Goal: Check status: Check status

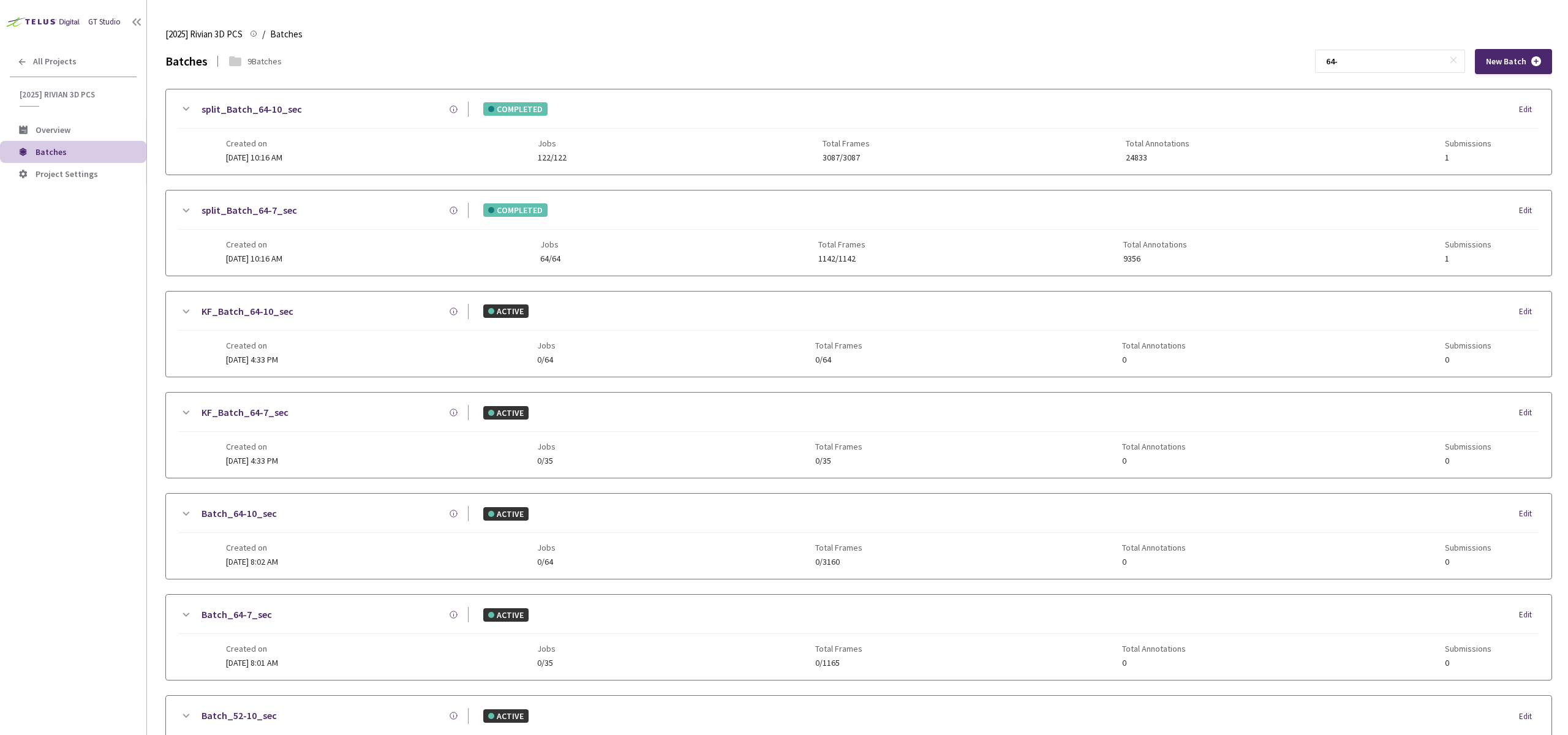
type input "64-"
click at [546, 269] on div "split_Batch_64-7_sec COMPLETED Edit Created on [DATE] 10:16 AM Jobs 64/64 Total…" at bounding box center [859, 233] width 1386 height 85
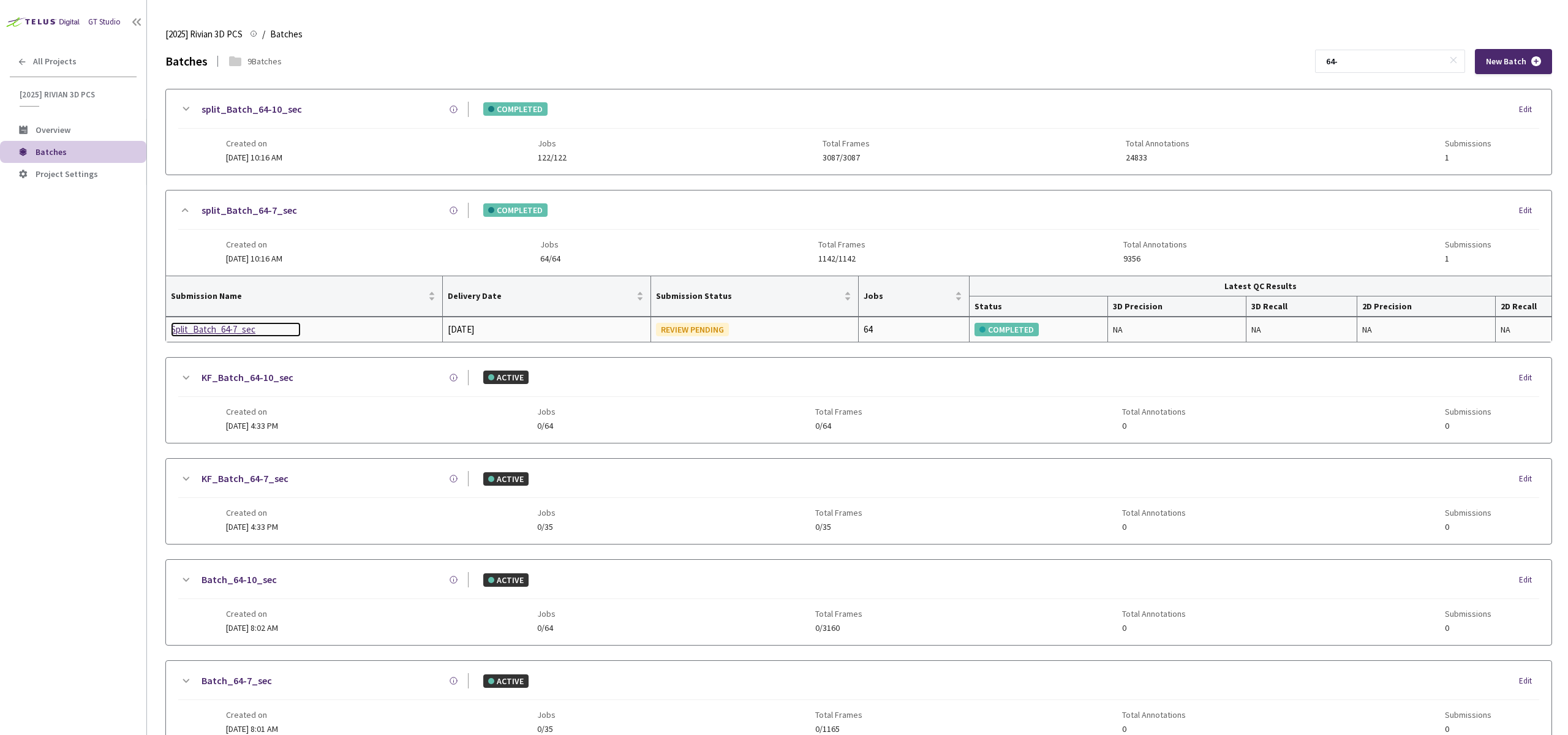
click at [226, 326] on div "Split_Batch_64-7_sec" at bounding box center [236, 329] width 130 height 15
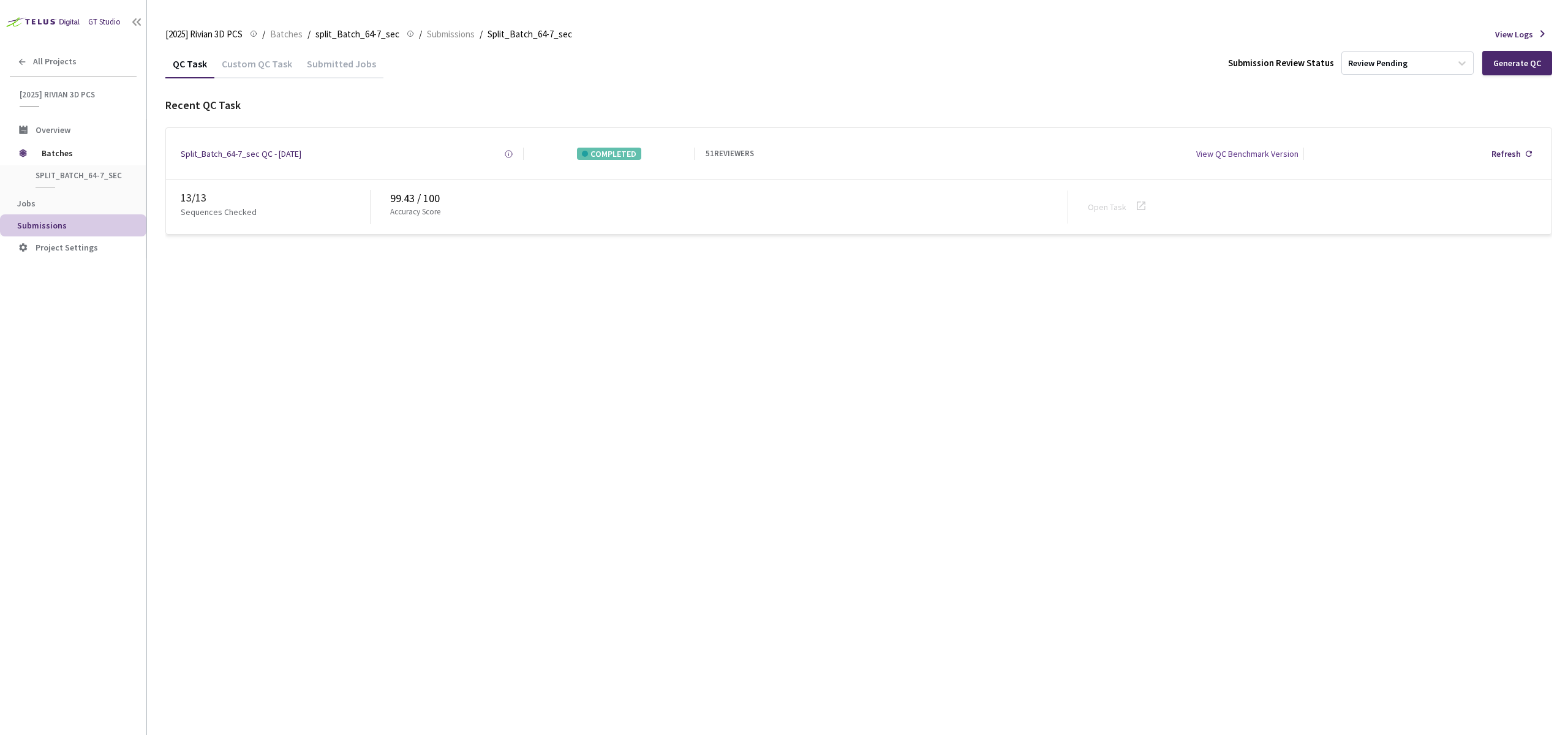
click at [269, 58] on div "Custom QC Task" at bounding box center [257, 68] width 85 height 21
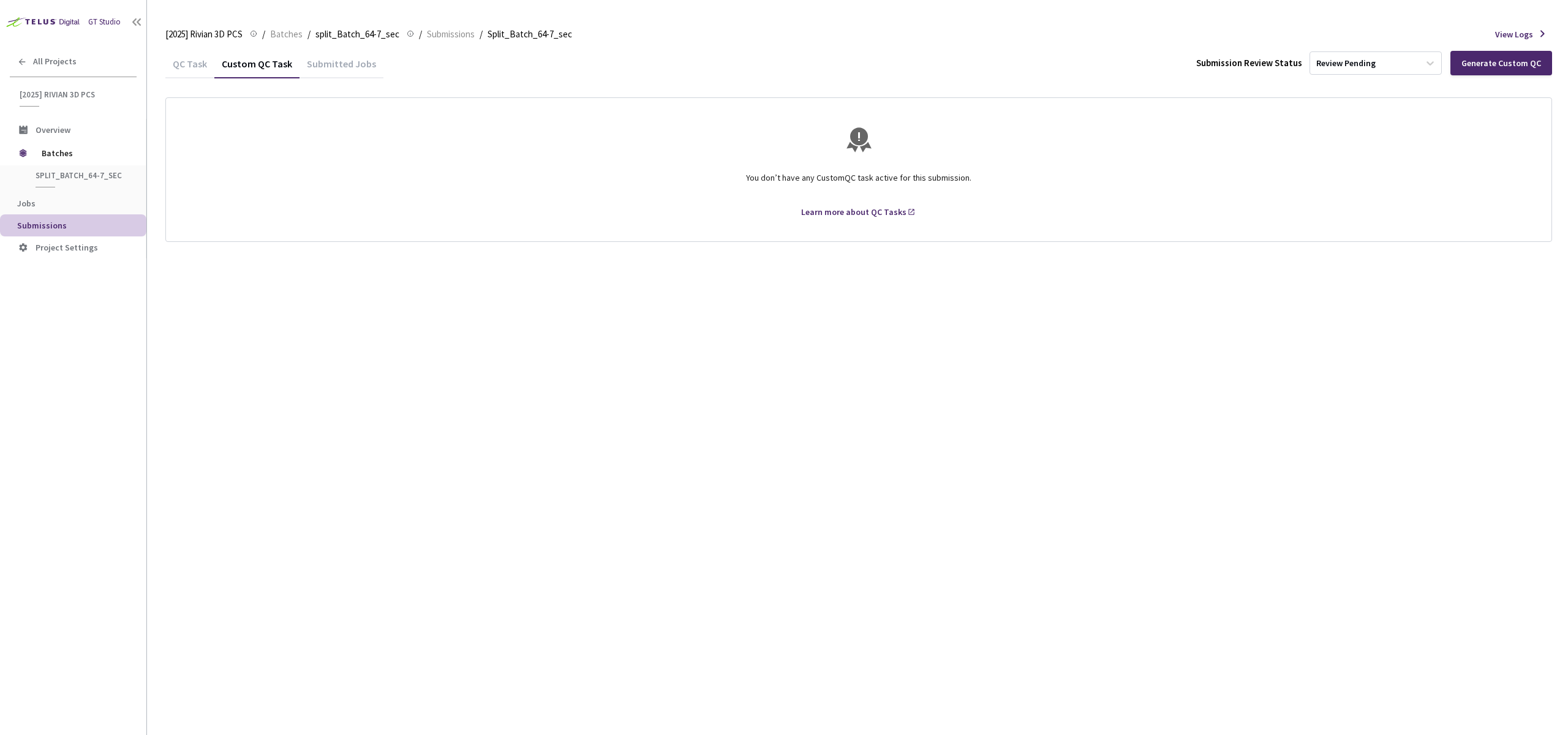
click at [191, 72] on div "QC Task" at bounding box center [190, 68] width 49 height 21
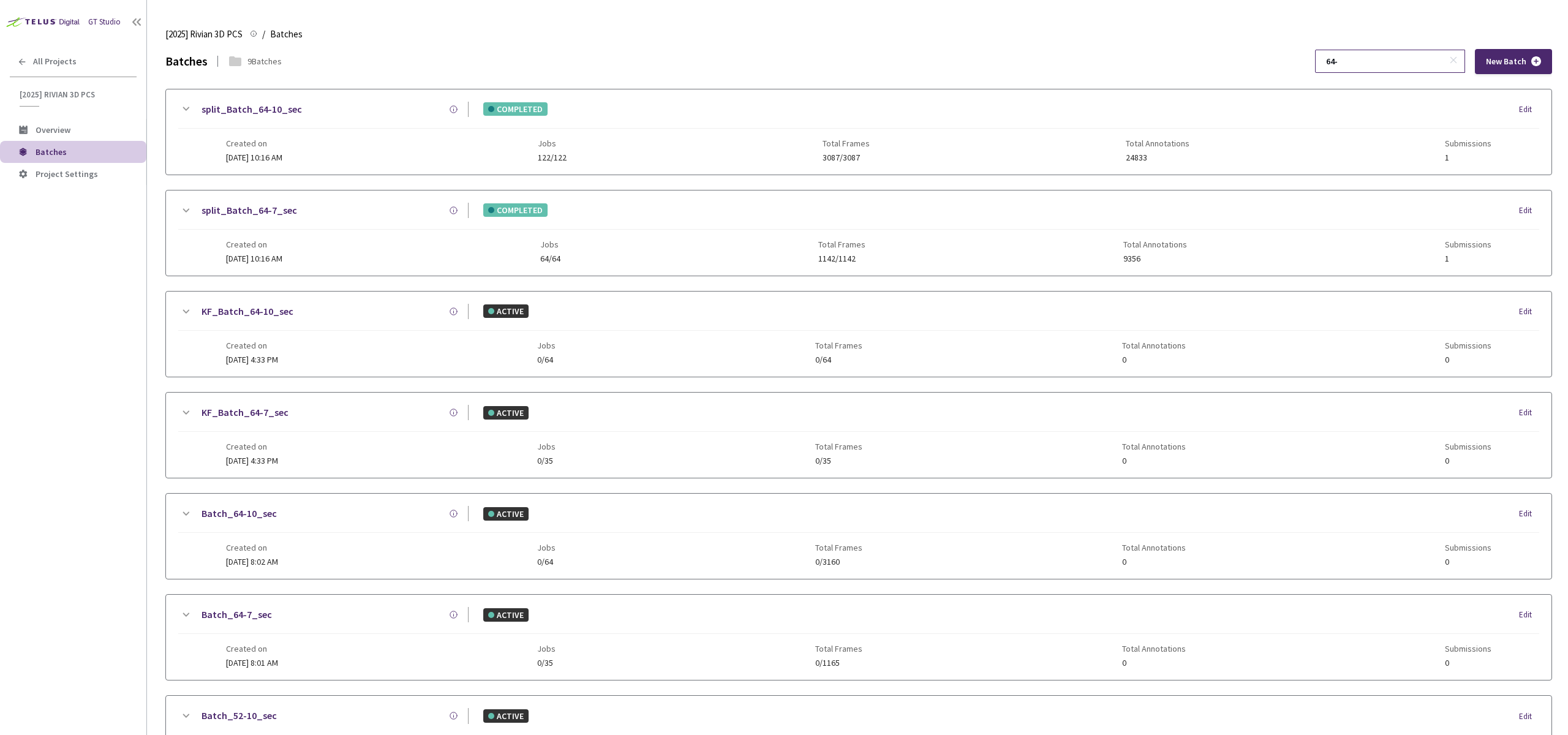
click at [1384, 58] on input "64-" at bounding box center [1383, 61] width 130 height 22
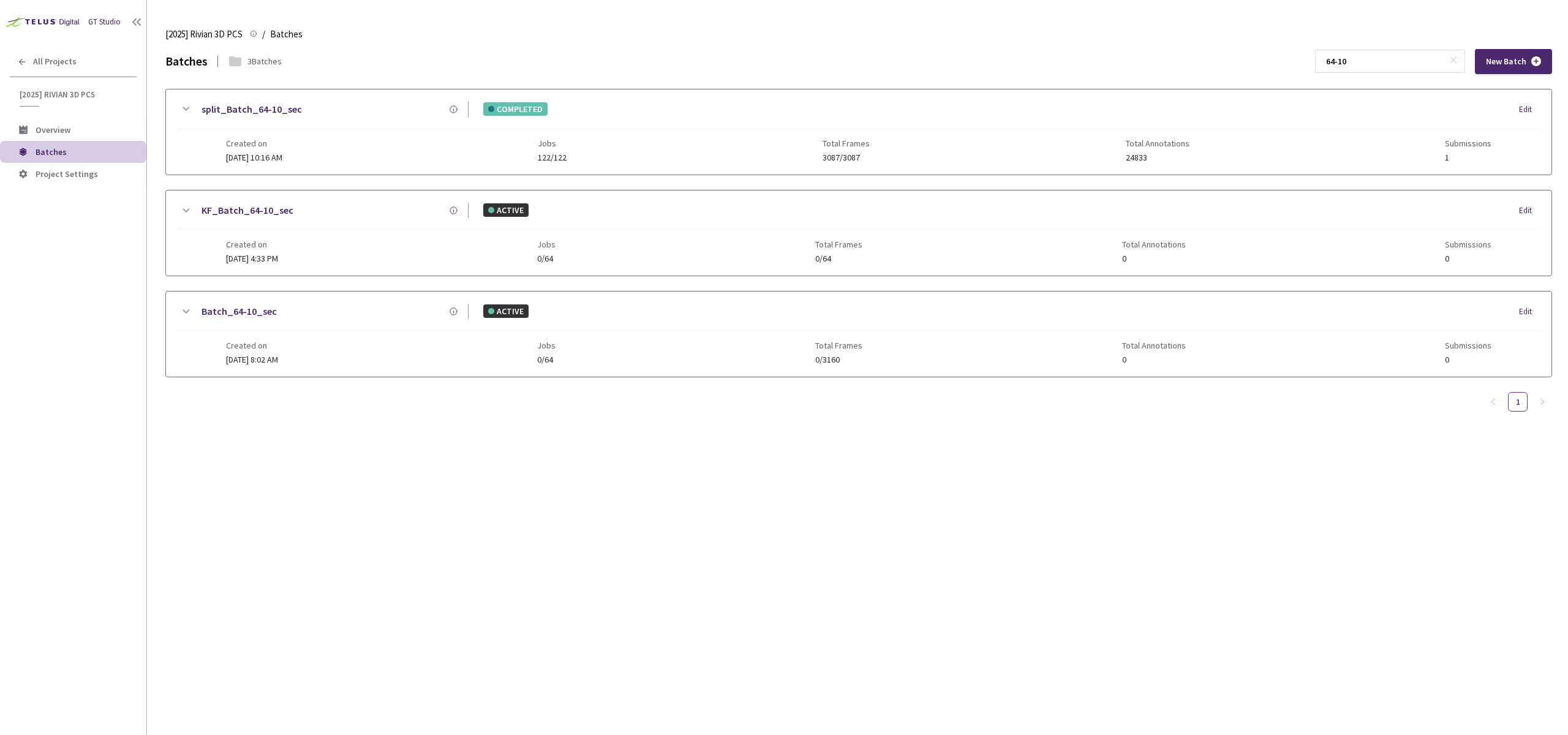
type input "64-10"
click at [299, 103] on div "split_Batch_64-10_sec" at bounding box center [331, 109] width 276 height 15
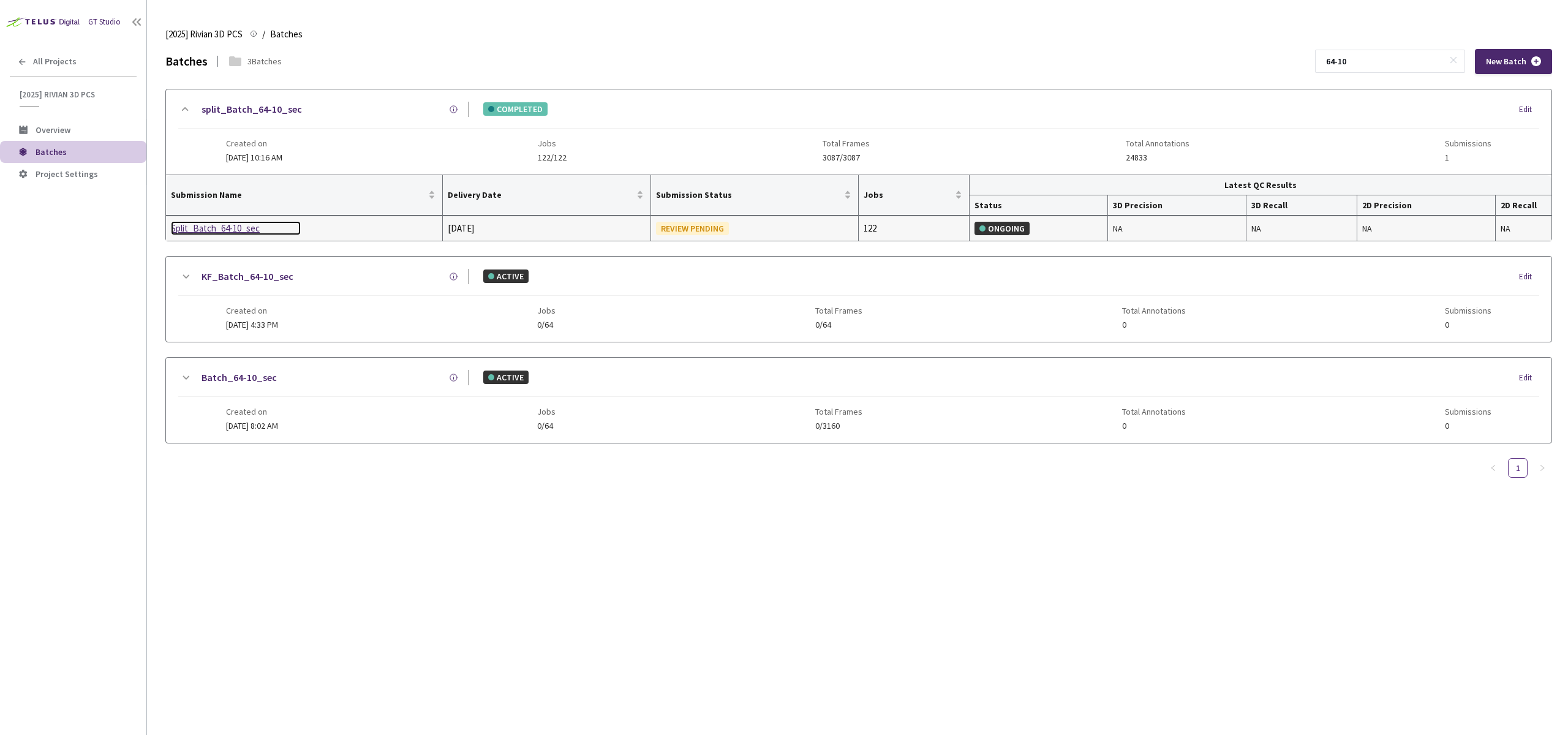
click at [225, 225] on div "Split_Batch_64-10_sec" at bounding box center [236, 229] width 130 height 15
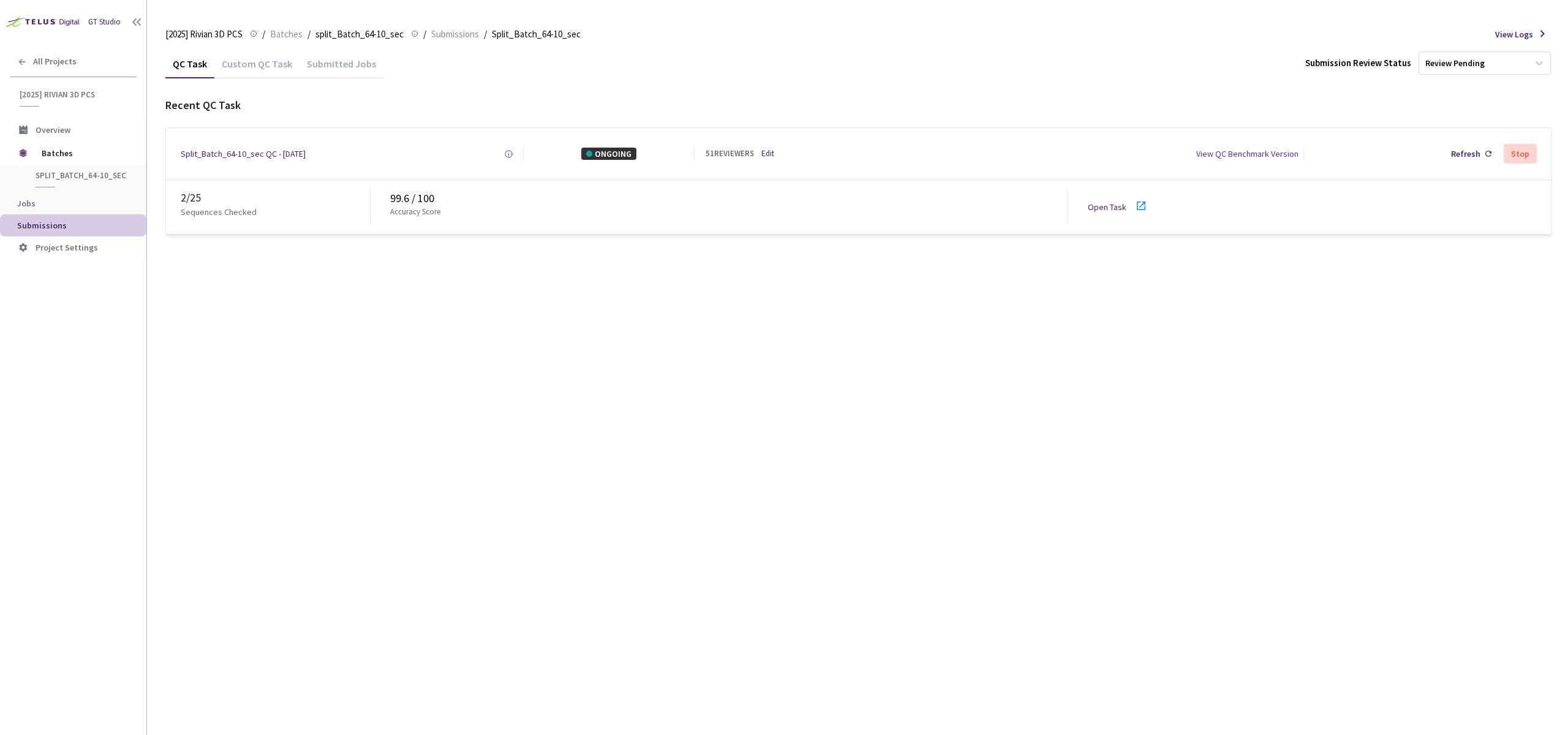
click at [258, 295] on div "QC Task Custom QC Task Submitted Jobs Submission Review Status Review Pending R…" at bounding box center [859, 392] width 1387 height 686
click at [1098, 206] on link "Open Task" at bounding box center [1107, 207] width 38 height 11
